Goal: Task Accomplishment & Management: Complete application form

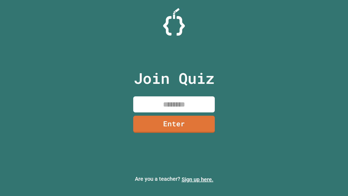
click at [197, 179] on link "Sign up here." at bounding box center [198, 179] width 32 height 7
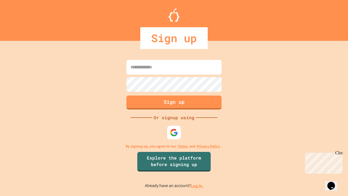
click at [197, 185] on link "Log in." at bounding box center [197, 186] width 13 height 6
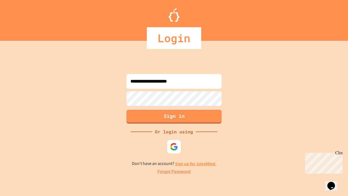
type input "**********"
